Goal: Find specific page/section

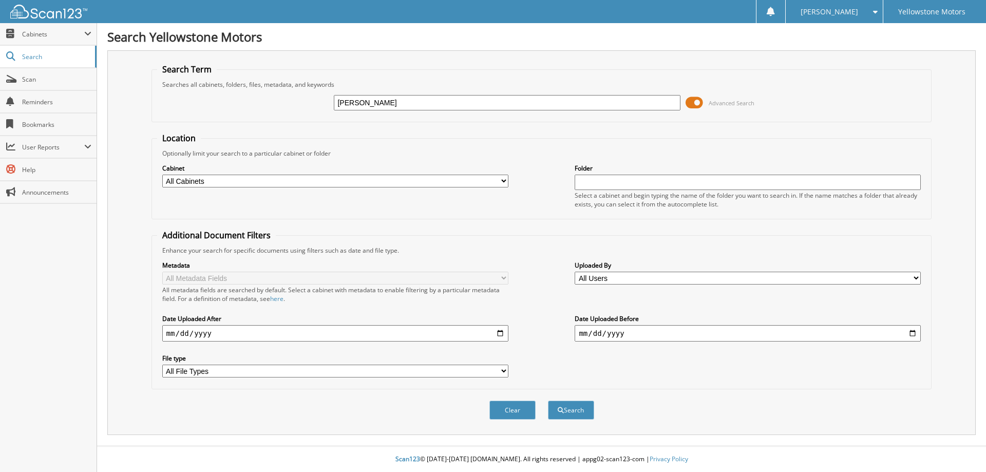
type input "[PERSON_NAME]"
click at [548, 400] on button "Search" at bounding box center [571, 409] width 46 height 19
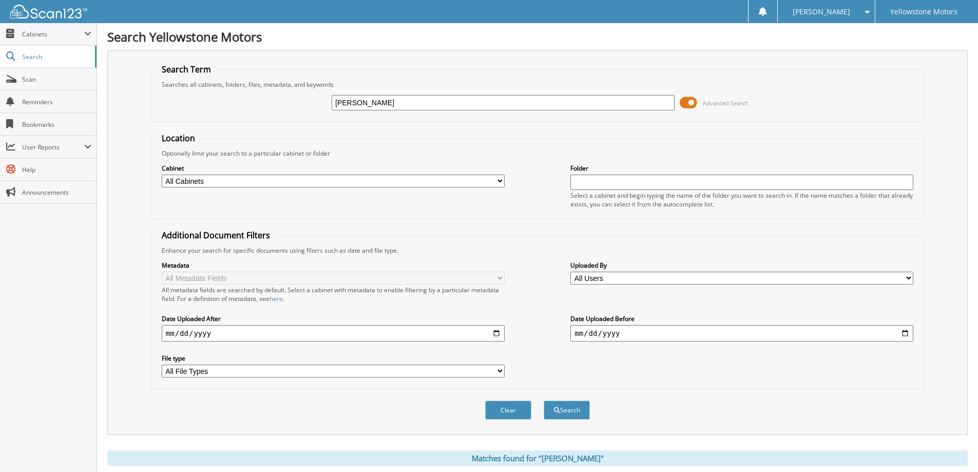
drag, startPoint x: 388, startPoint y: 105, endPoint x: 237, endPoint y: 103, distance: 151.4
click at [237, 103] on div "[PERSON_NAME] Advanced Search" at bounding box center [538, 103] width 762 height 28
type input "p"
type input "9z095641"
click at [574, 415] on button "Search" at bounding box center [567, 409] width 46 height 19
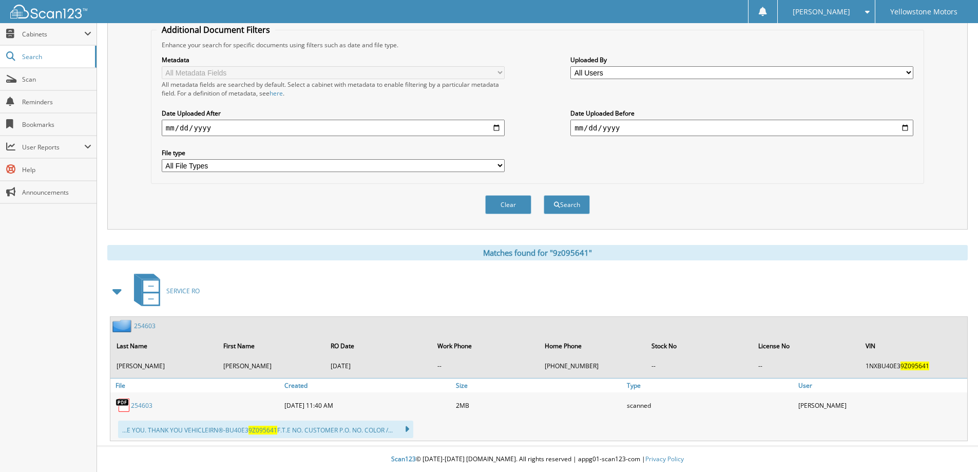
scroll to position [206, 0]
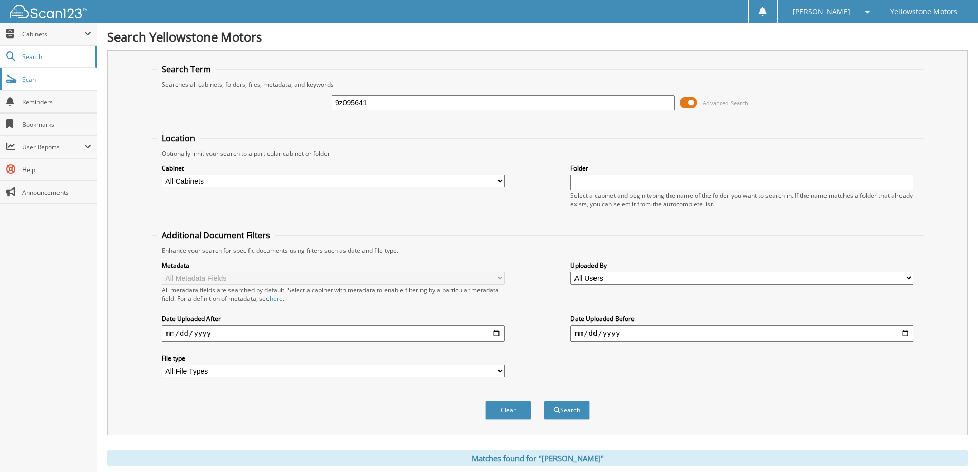
drag, startPoint x: 0, startPoint y: 0, endPoint x: 43, endPoint y: 74, distance: 85.3
click at [43, 74] on link "Scan" at bounding box center [48, 79] width 97 height 22
